Goal: Check status: Check status

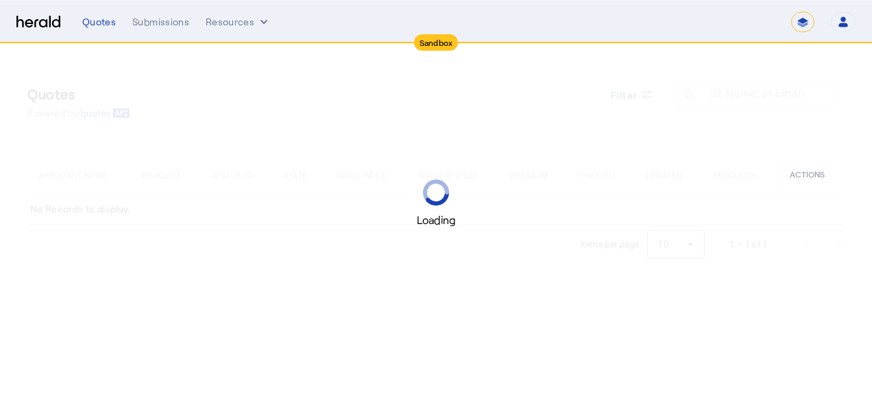
select select "*******"
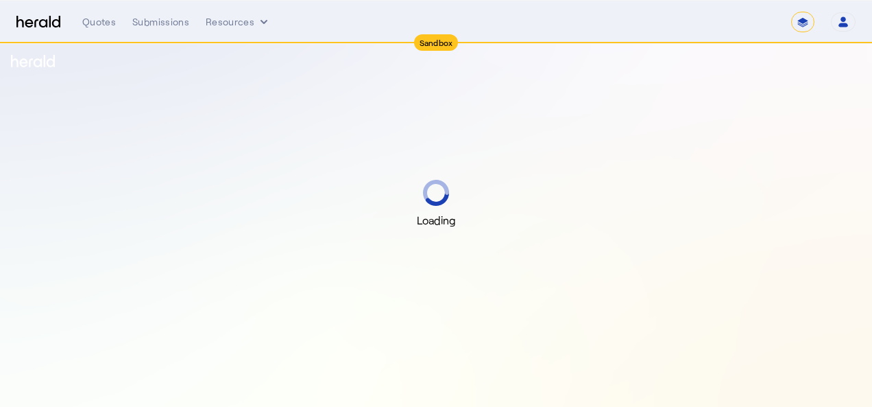
select select "*******"
